Goal: Navigation & Orientation: Find specific page/section

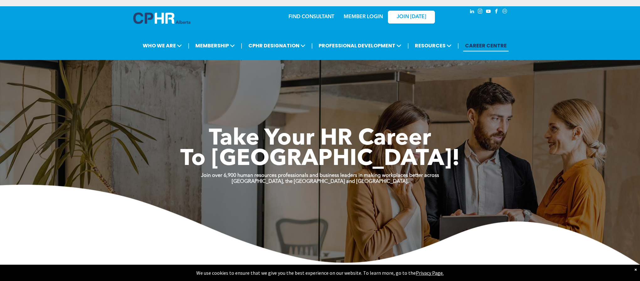
click at [369, 17] on link "MEMBER LOGIN" at bounding box center [363, 16] width 39 height 5
click at [372, 16] on link "MEMBER LOGIN" at bounding box center [363, 16] width 39 height 5
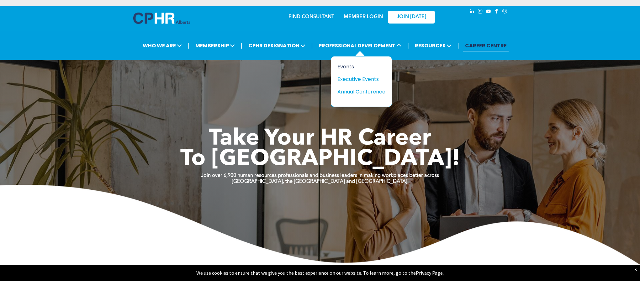
click at [350, 66] on div "Events" at bounding box center [358, 67] width 43 height 8
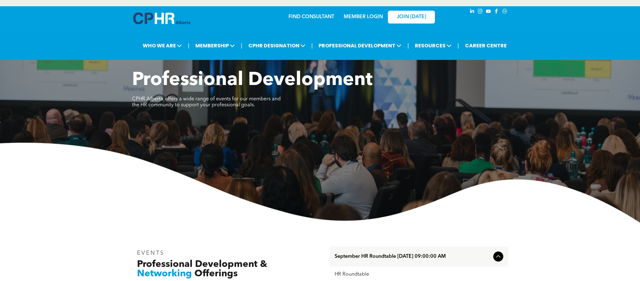
click at [361, 19] on link "MEMBER LOGIN" at bounding box center [363, 16] width 39 height 5
click at [362, 19] on p "MEMBER LOGIN" at bounding box center [363, 17] width 41 height 6
click at [358, 16] on link "MEMBER LOGIN" at bounding box center [363, 16] width 39 height 5
